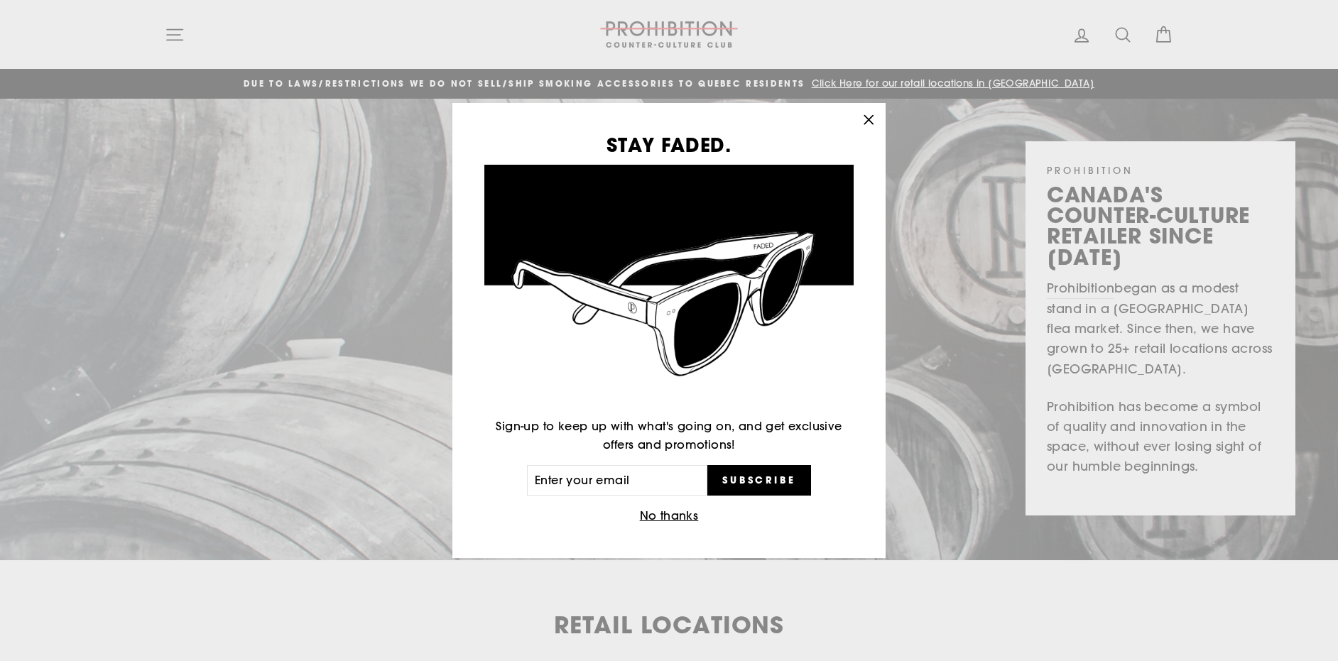
click at [871, 121] on icon "button" at bounding box center [869, 120] width 20 height 20
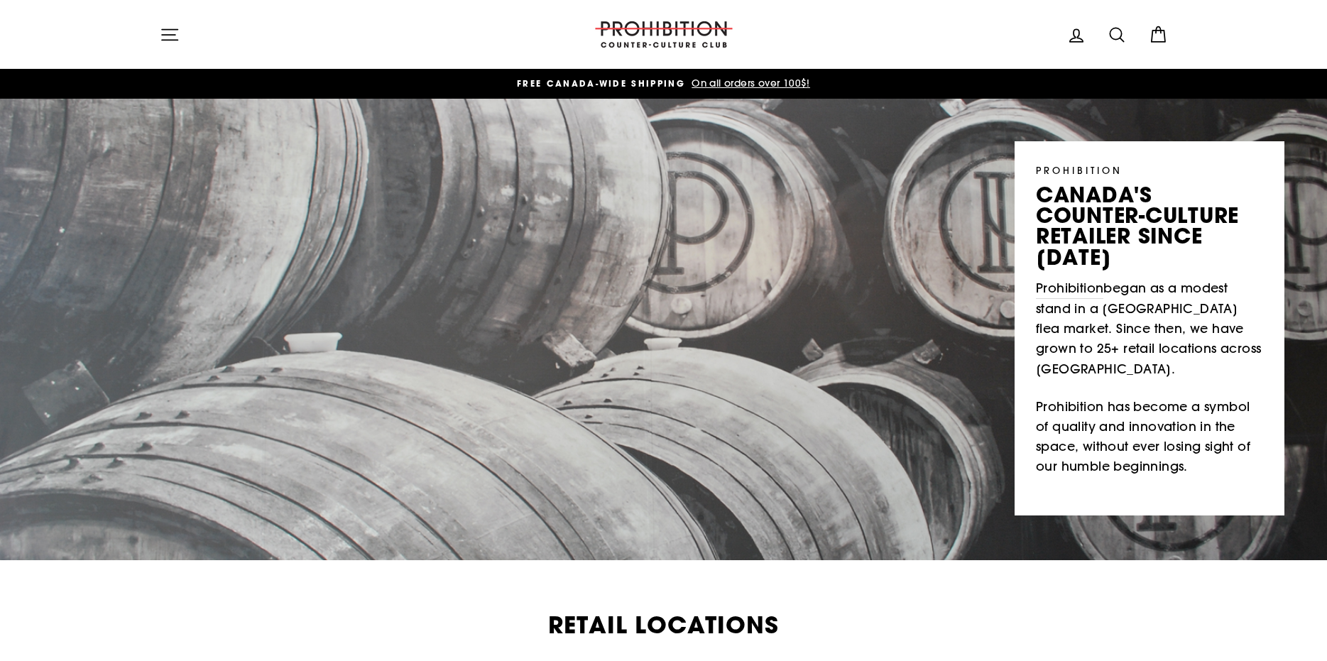
click at [173, 35] on icon "button" at bounding box center [170, 34] width 16 height 11
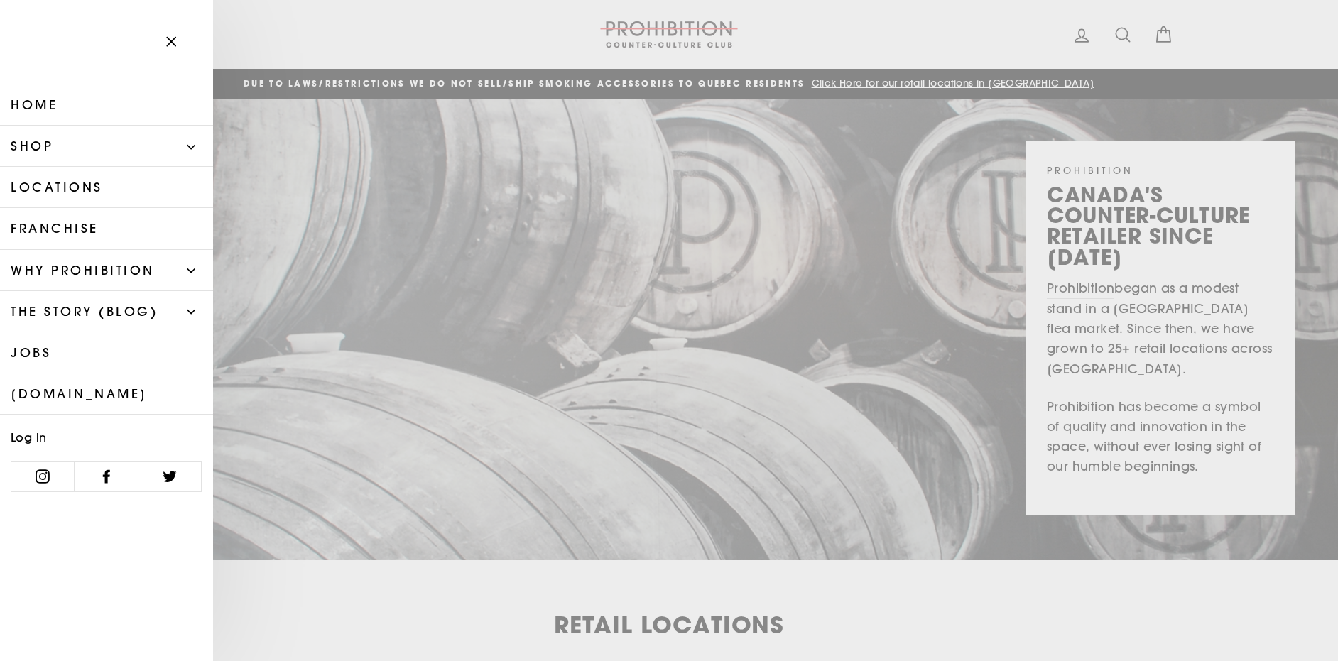
click at [33, 146] on link "Shop" at bounding box center [85, 146] width 170 height 41
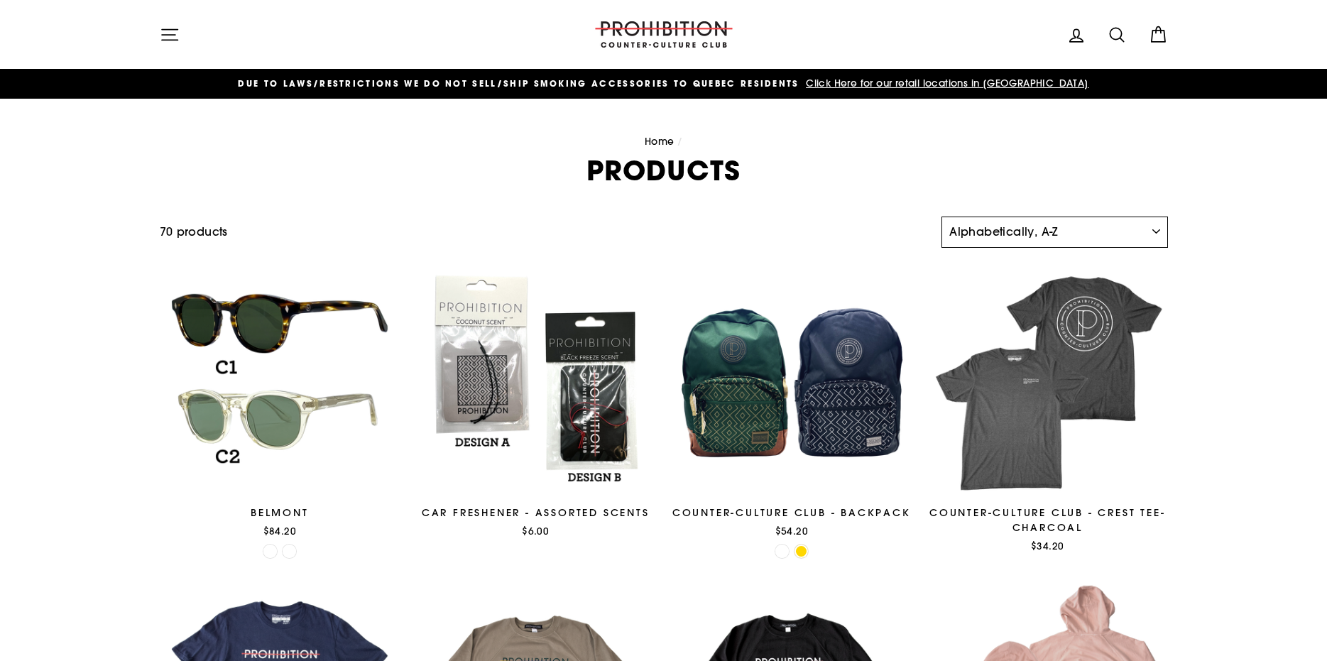
click at [1031, 241] on select "Sort Featured Best selling Alphabetically, A-Z Alphabetically, Z-A Price, low t…" at bounding box center [1055, 232] width 226 height 31
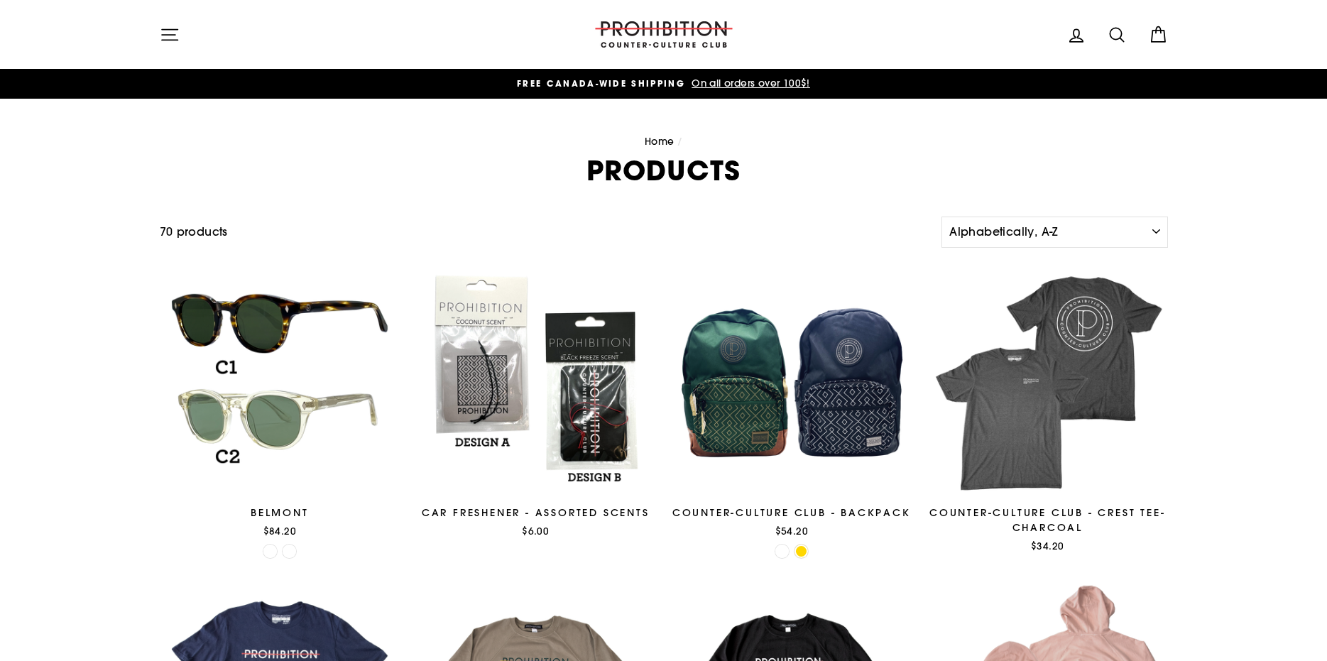
click at [1117, 36] on icon at bounding box center [1117, 35] width 20 height 20
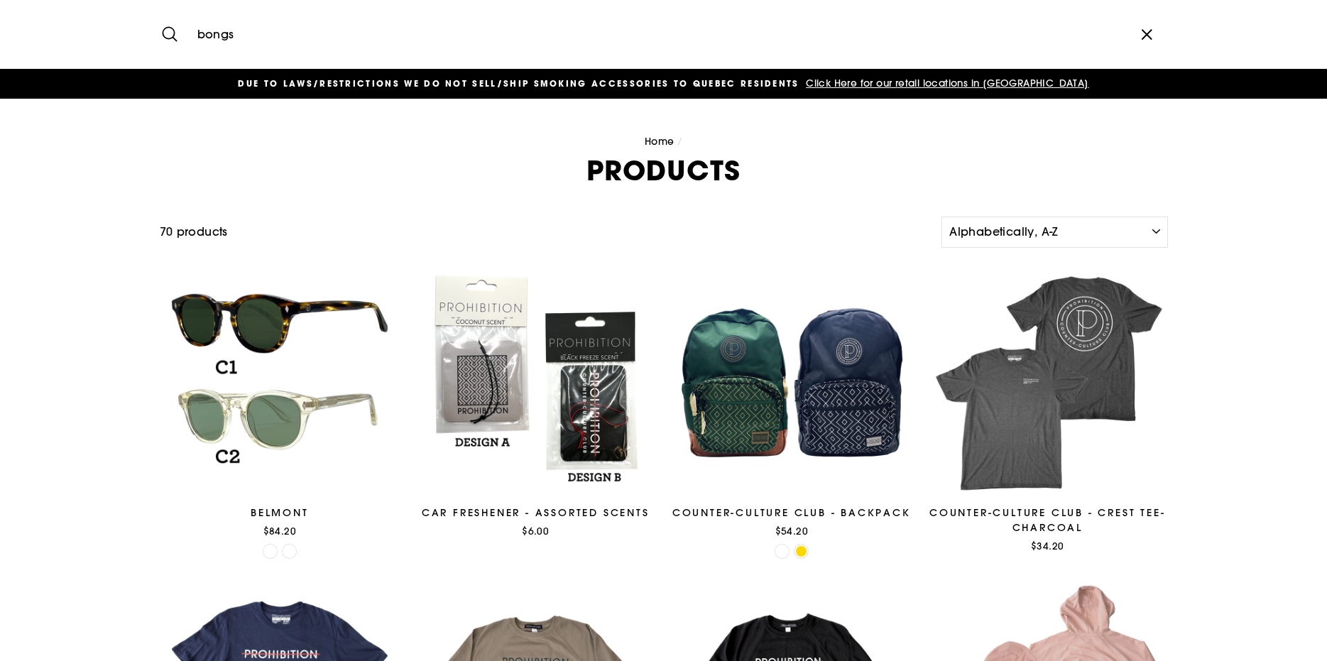
type input "bongs"
click at [160, 11] on button "Search" at bounding box center [175, 35] width 31 height 48
